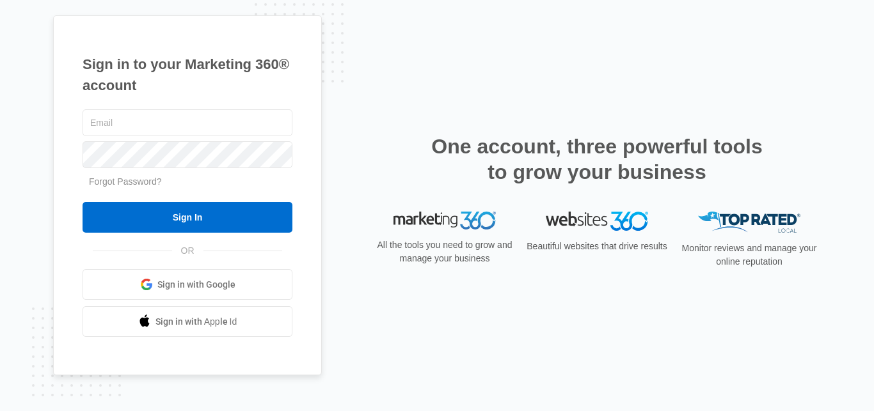
click at [225, 289] on span "Sign in with Google" at bounding box center [196, 284] width 78 height 13
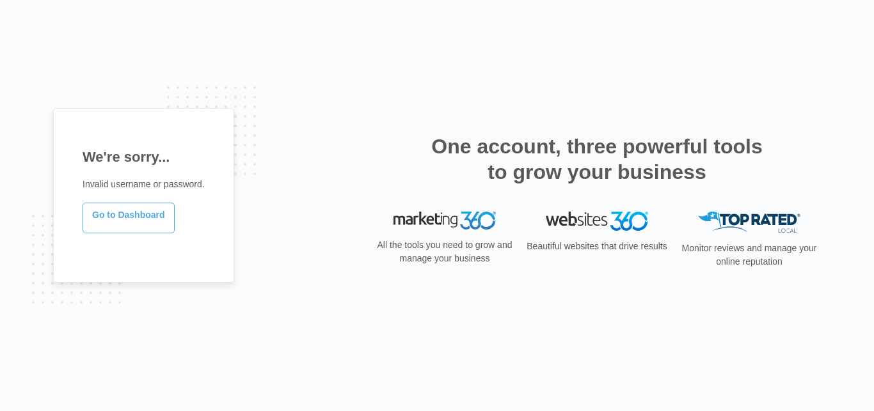
click at [138, 229] on link "Go to Dashboard" at bounding box center [129, 218] width 92 height 31
